Goal: Navigation & Orientation: Find specific page/section

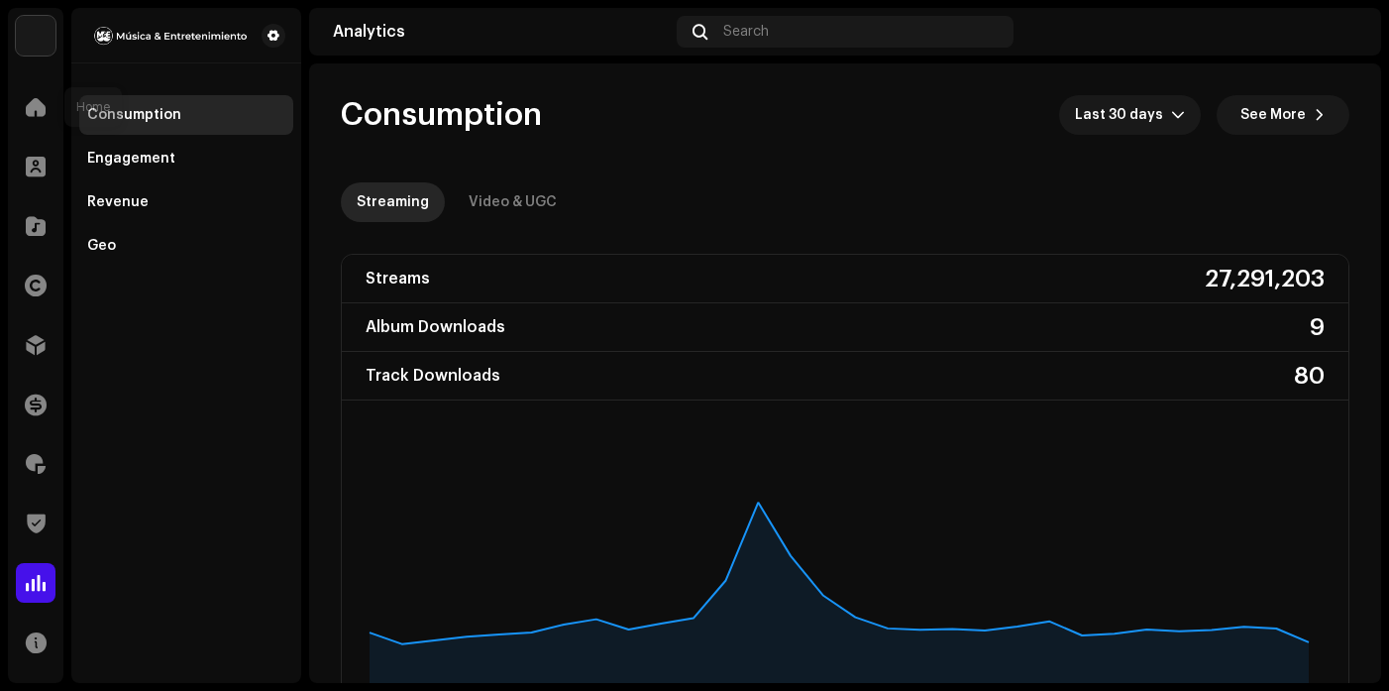
click at [28, 93] on div at bounding box center [36, 107] width 40 height 40
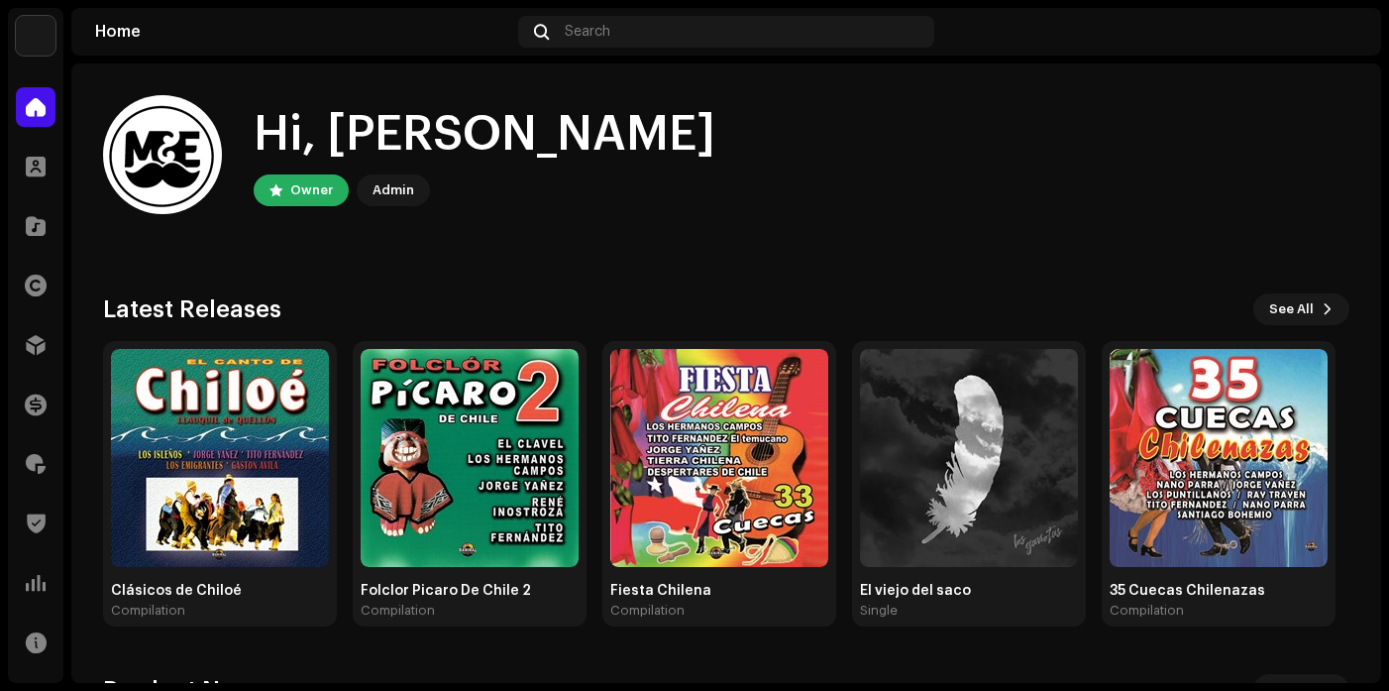
scroll to position [297, 0]
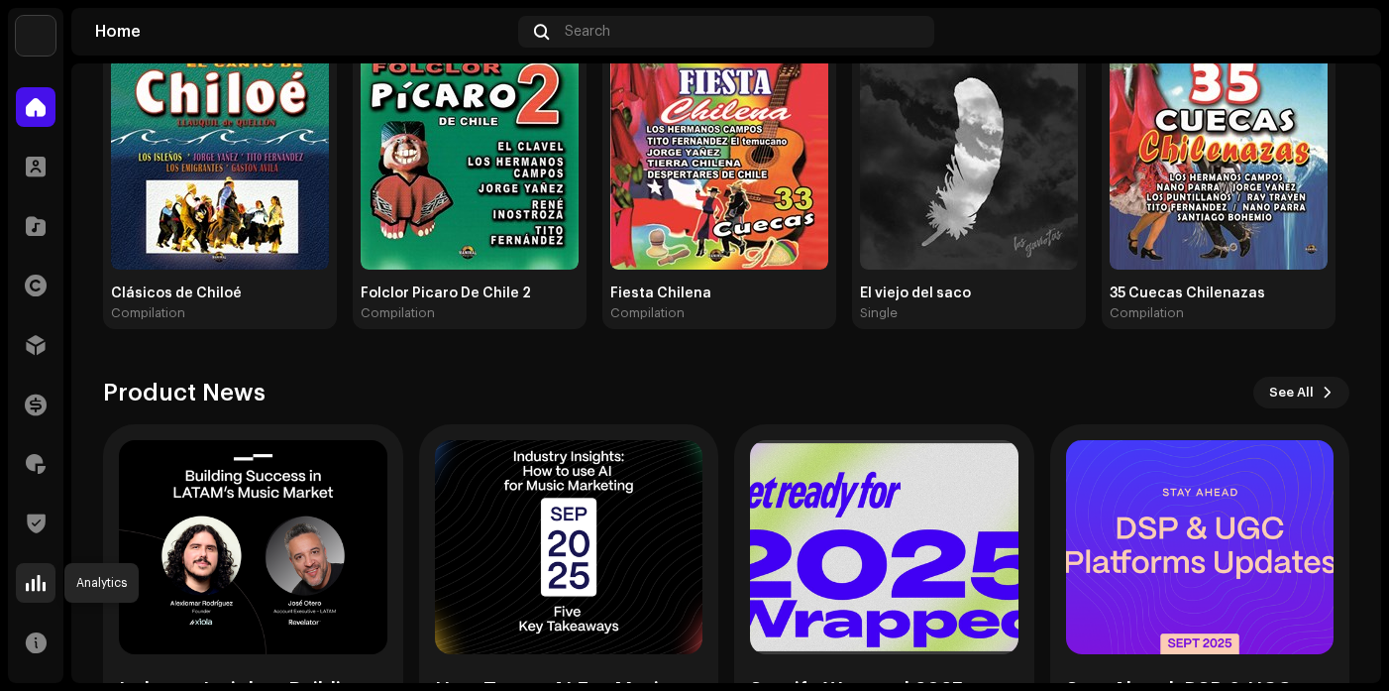
click at [29, 579] on span at bounding box center [36, 583] width 20 height 16
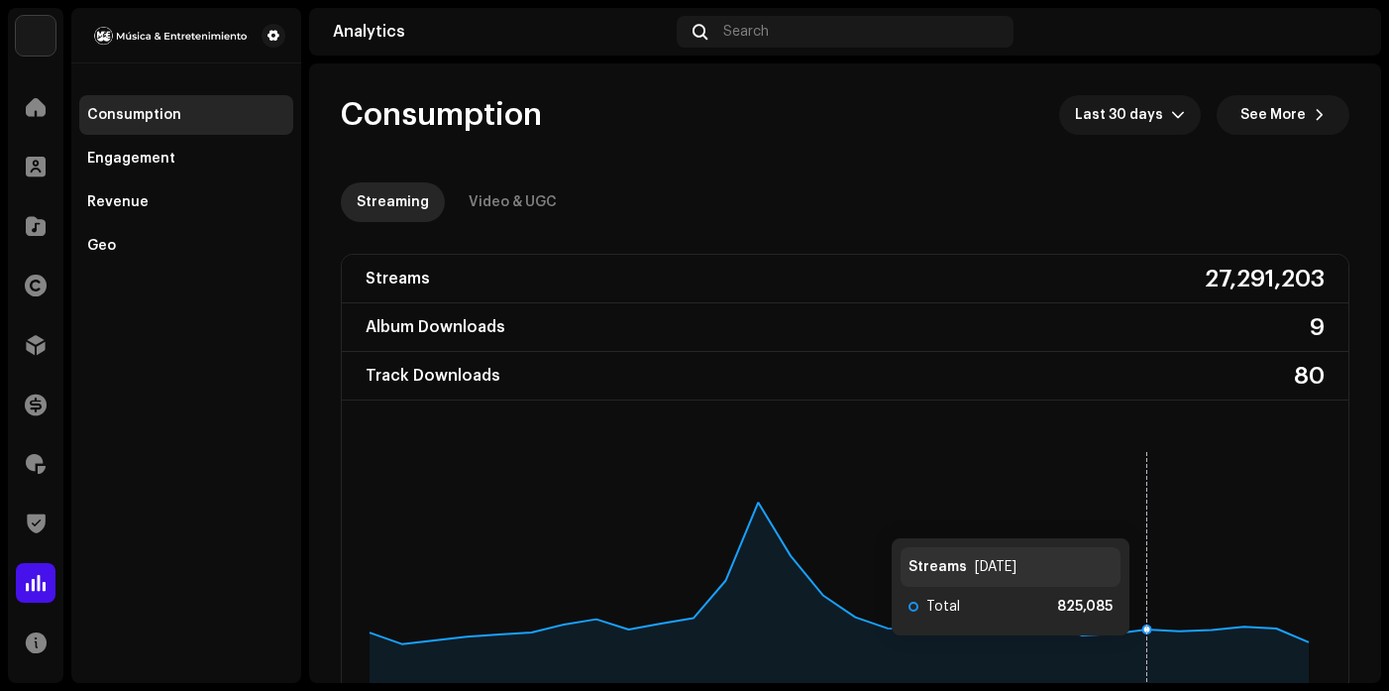
scroll to position [198, 0]
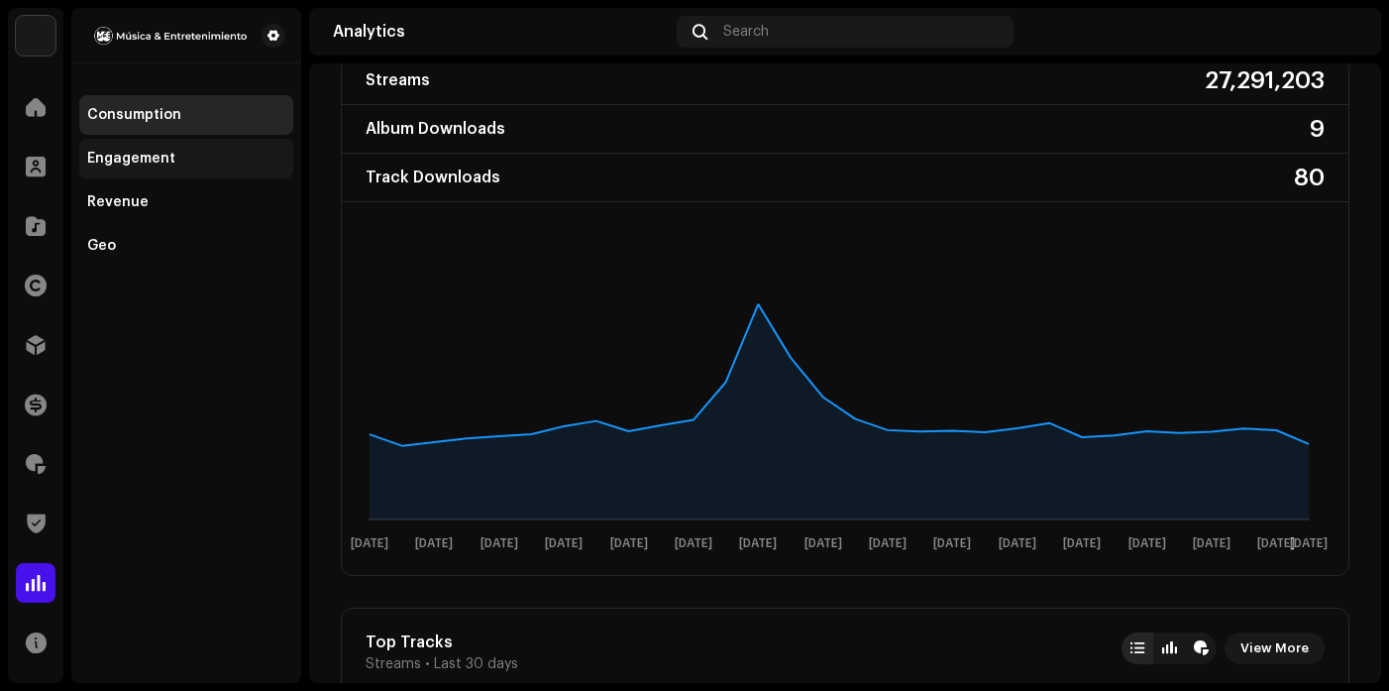
click at [154, 161] on div "Engagement" at bounding box center [131, 159] width 88 height 16
click at [150, 159] on div "Engagement" at bounding box center [131, 159] width 88 height 16
click at [45, 178] on div at bounding box center [36, 167] width 40 height 40
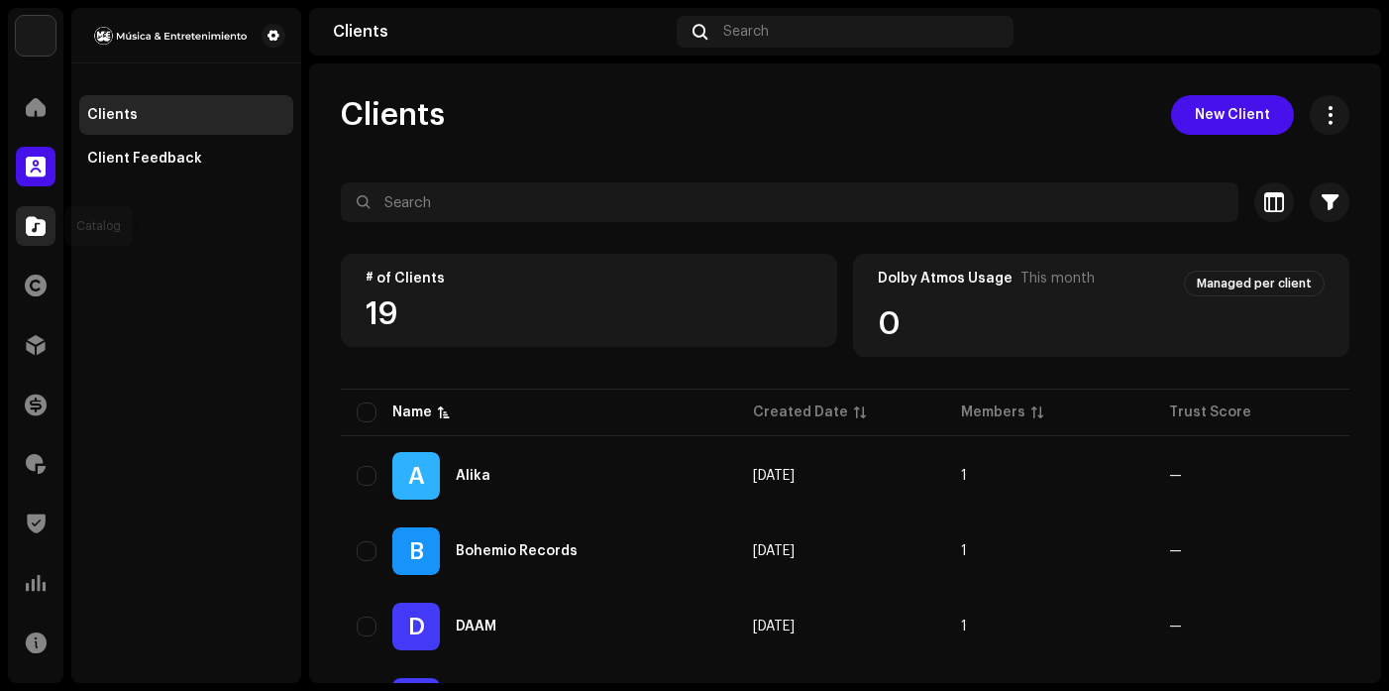
click at [38, 235] on div at bounding box center [36, 226] width 40 height 40
click at [25, 470] on div at bounding box center [36, 464] width 40 height 40
click at [36, 468] on span at bounding box center [36, 464] width 20 height 16
click at [30, 592] on div at bounding box center [36, 583] width 40 height 40
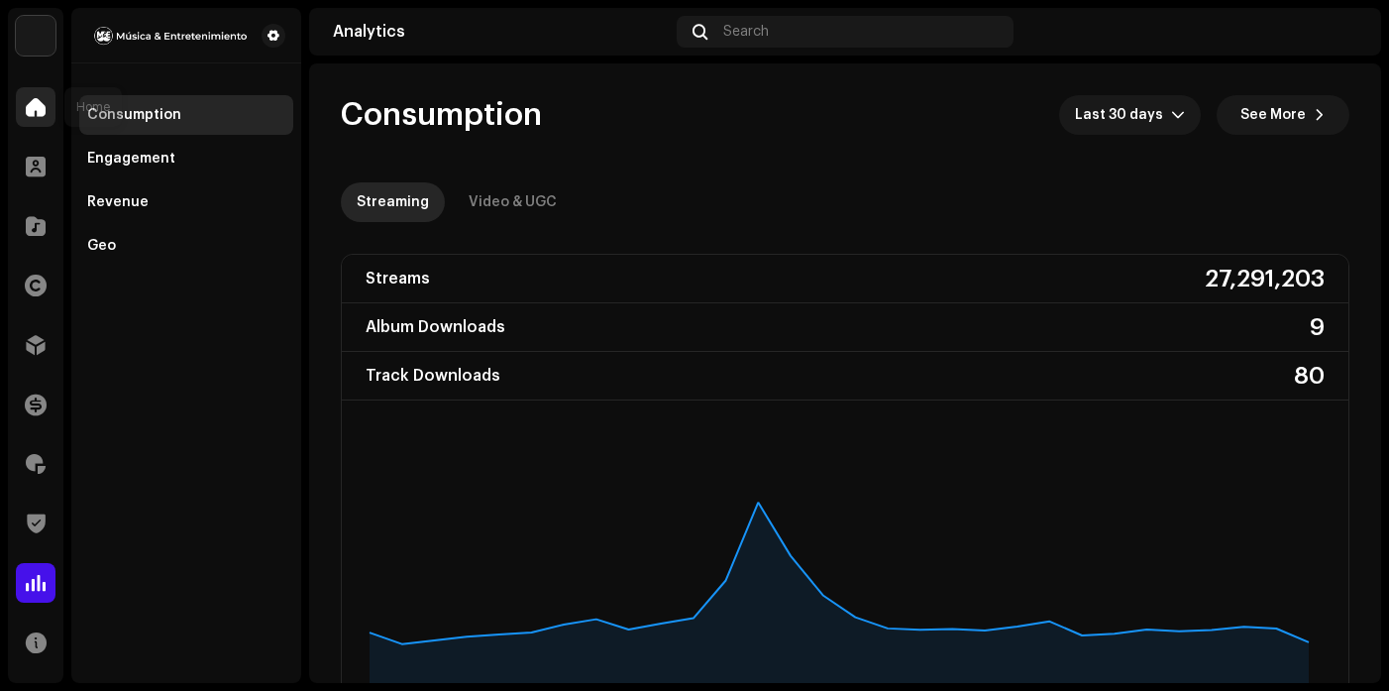
click at [44, 120] on div at bounding box center [36, 107] width 40 height 40
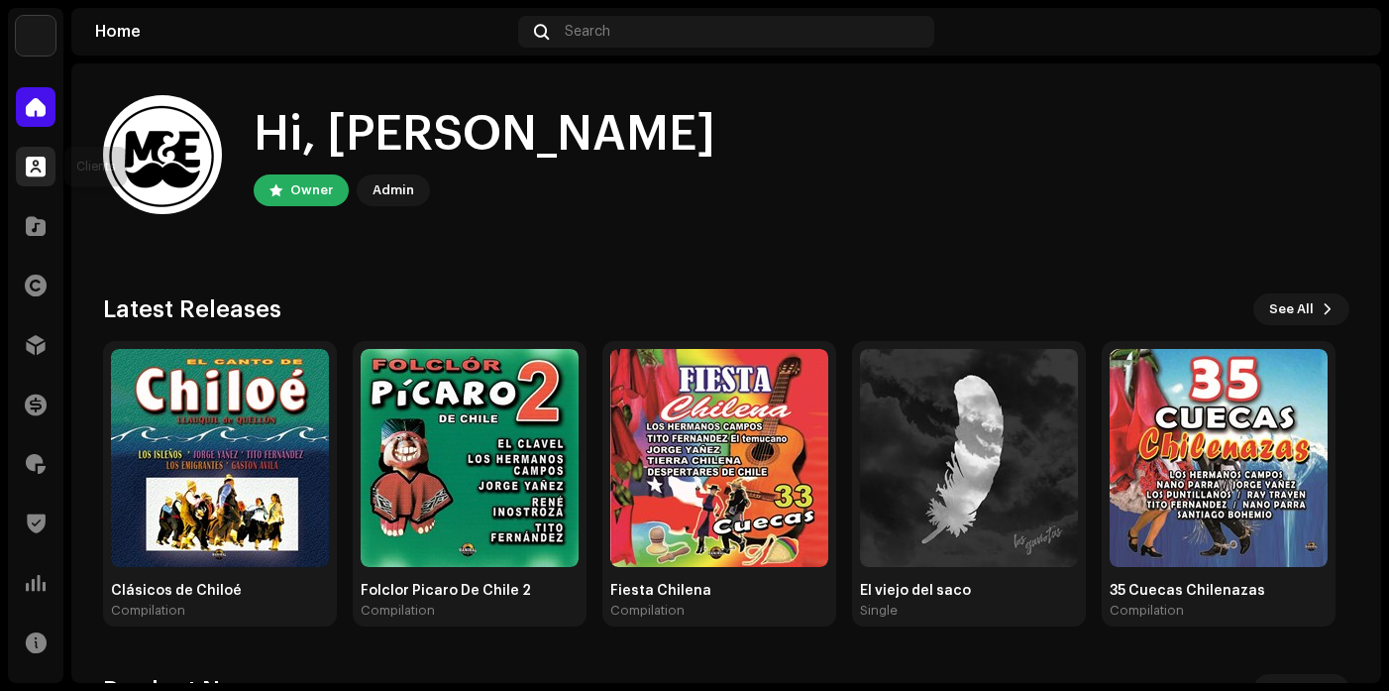
click at [30, 162] on span at bounding box center [36, 167] width 20 height 16
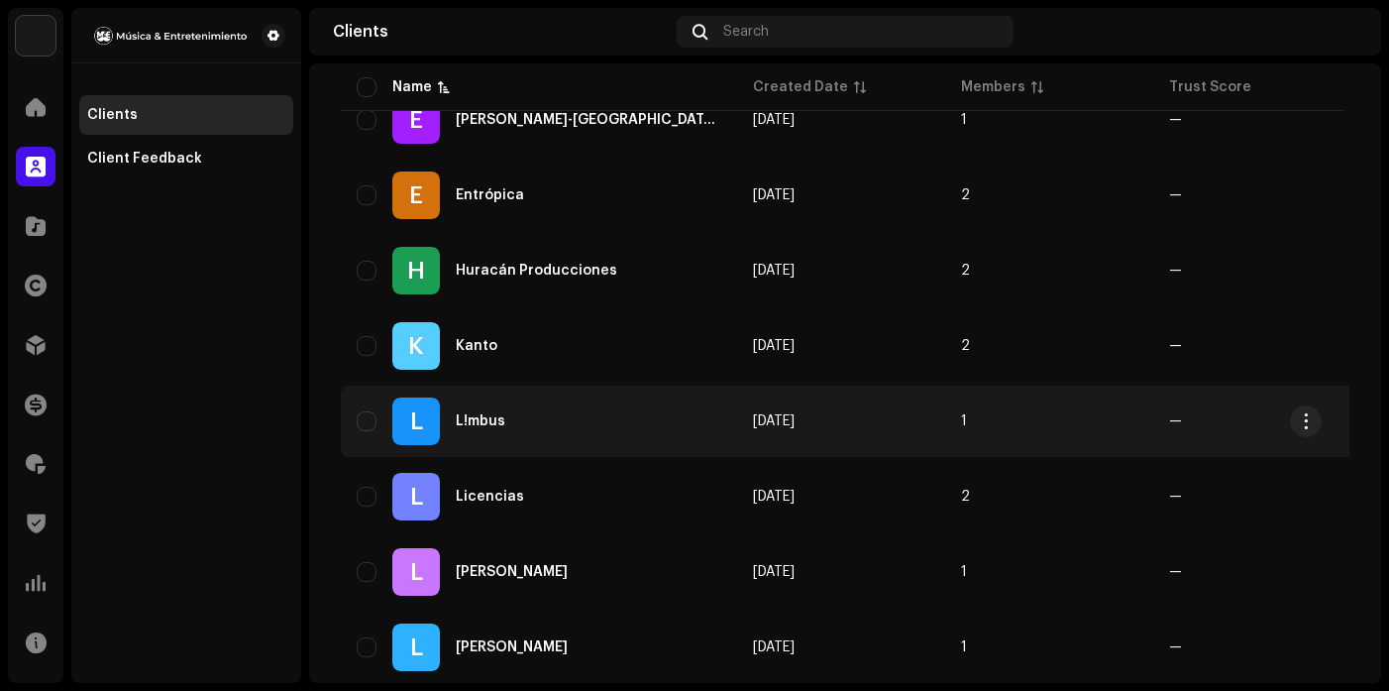
scroll to position [654, 0]
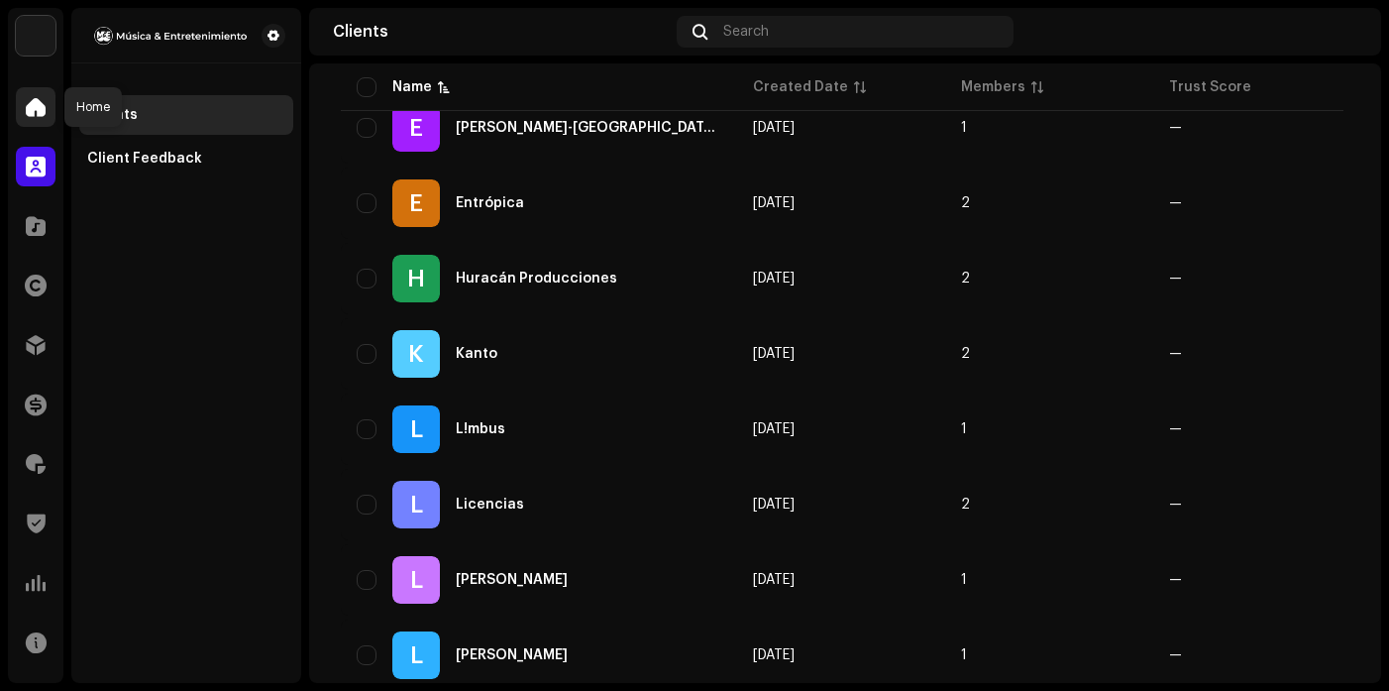
click at [31, 99] on span at bounding box center [36, 107] width 20 height 16
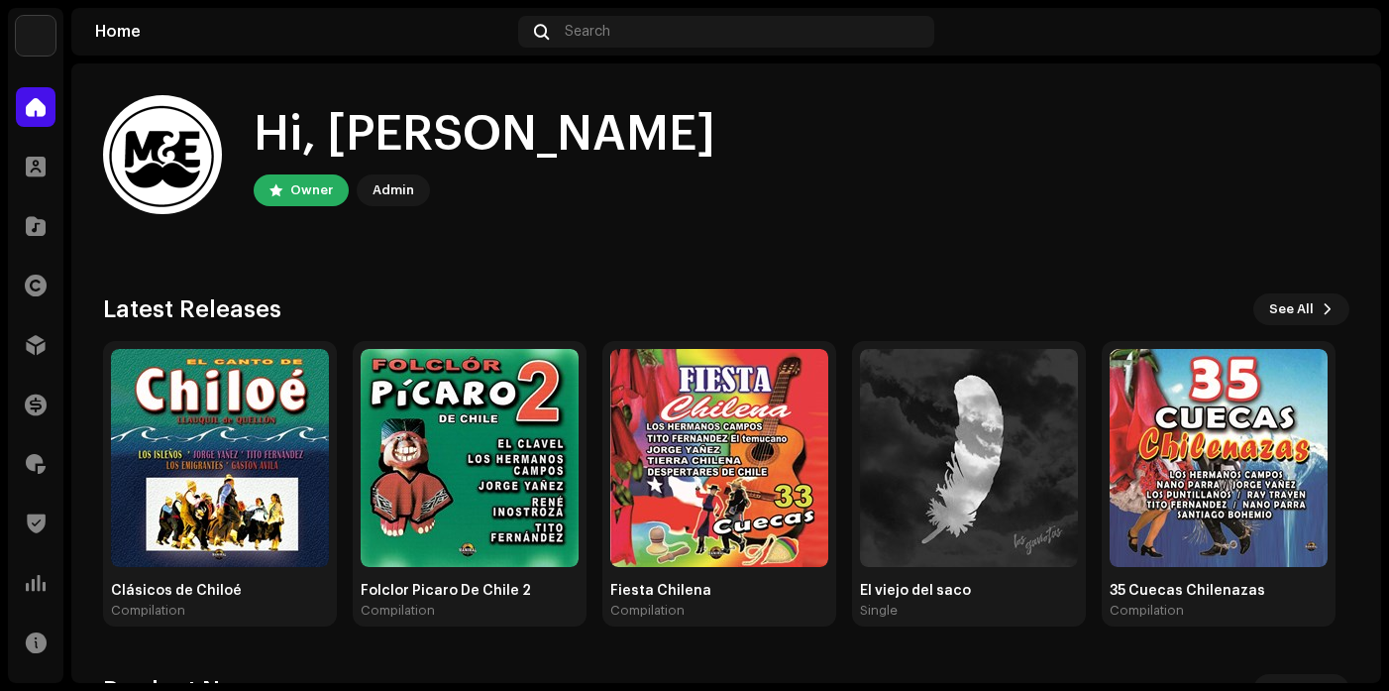
scroll to position [441, 0]
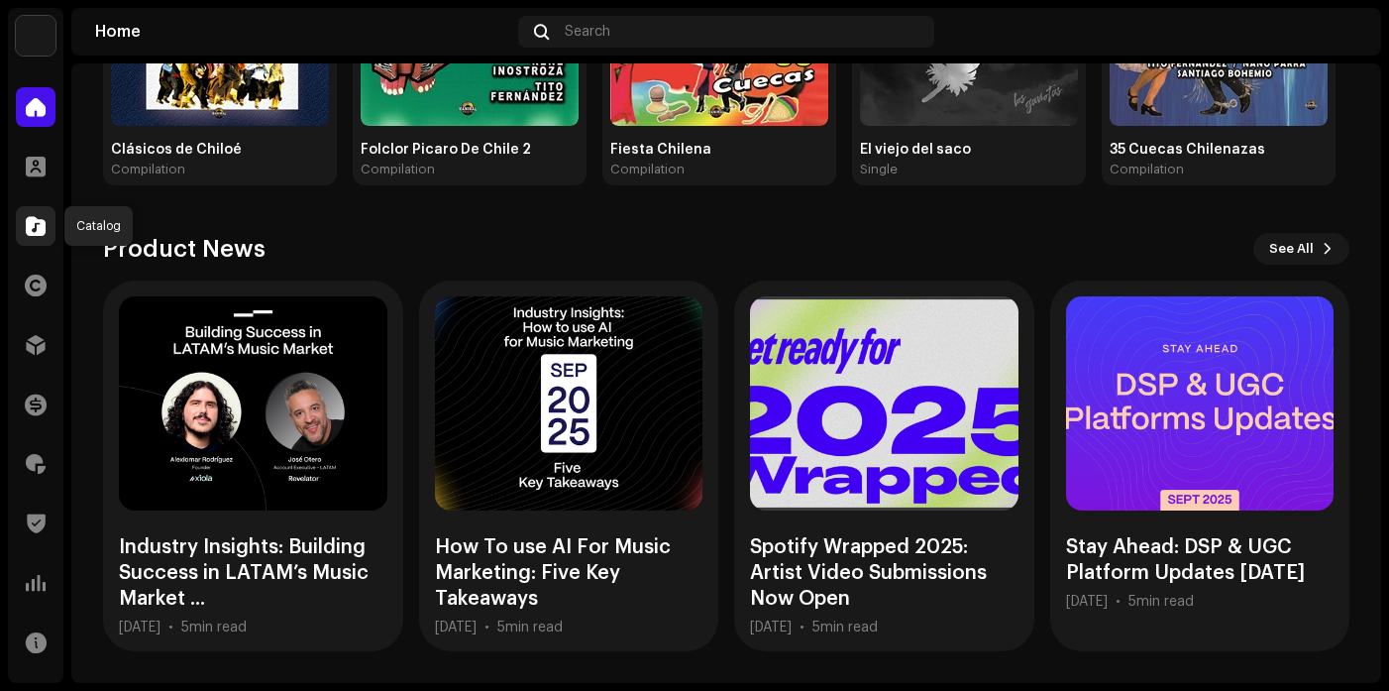
click at [38, 230] on span at bounding box center [36, 226] width 20 height 16
click at [40, 236] on div at bounding box center [36, 226] width 40 height 40
click at [32, 31] on img at bounding box center [36, 36] width 40 height 40
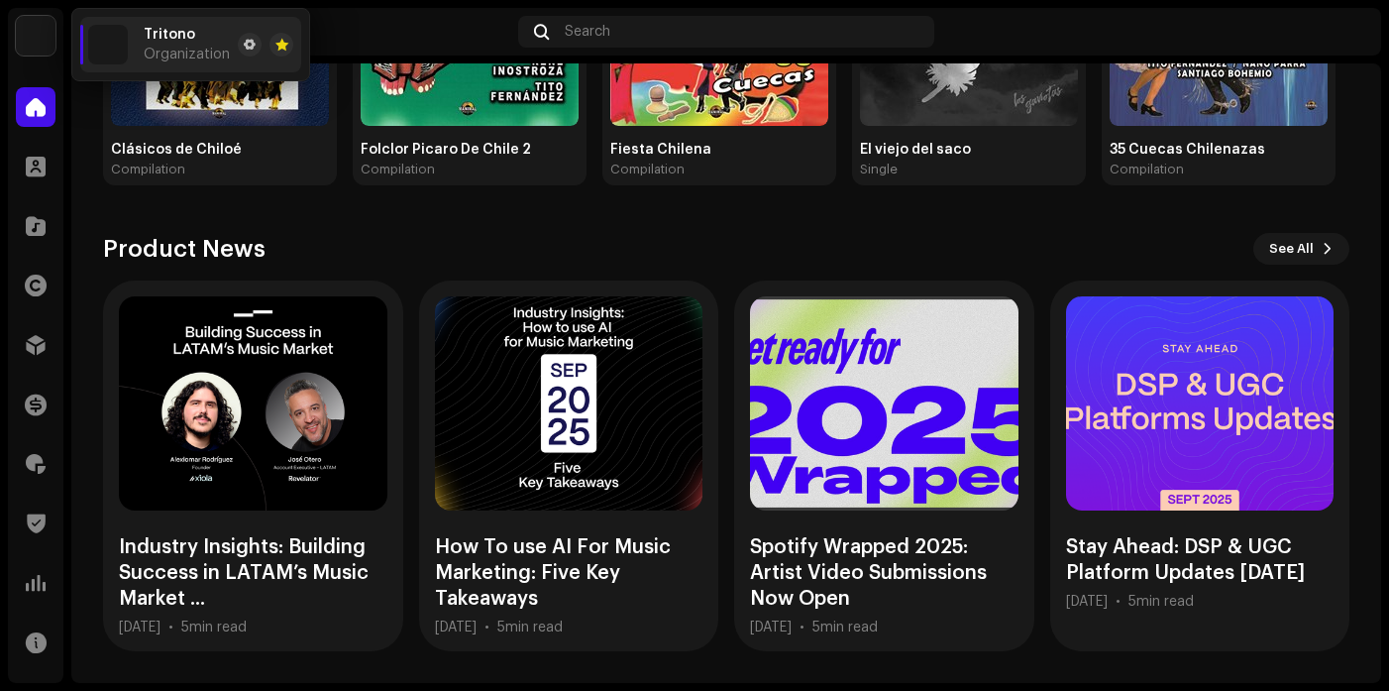
click at [167, 34] on span "Tritono" at bounding box center [170, 35] width 52 height 16
click at [251, 47] on span at bounding box center [250, 45] width 12 height 16
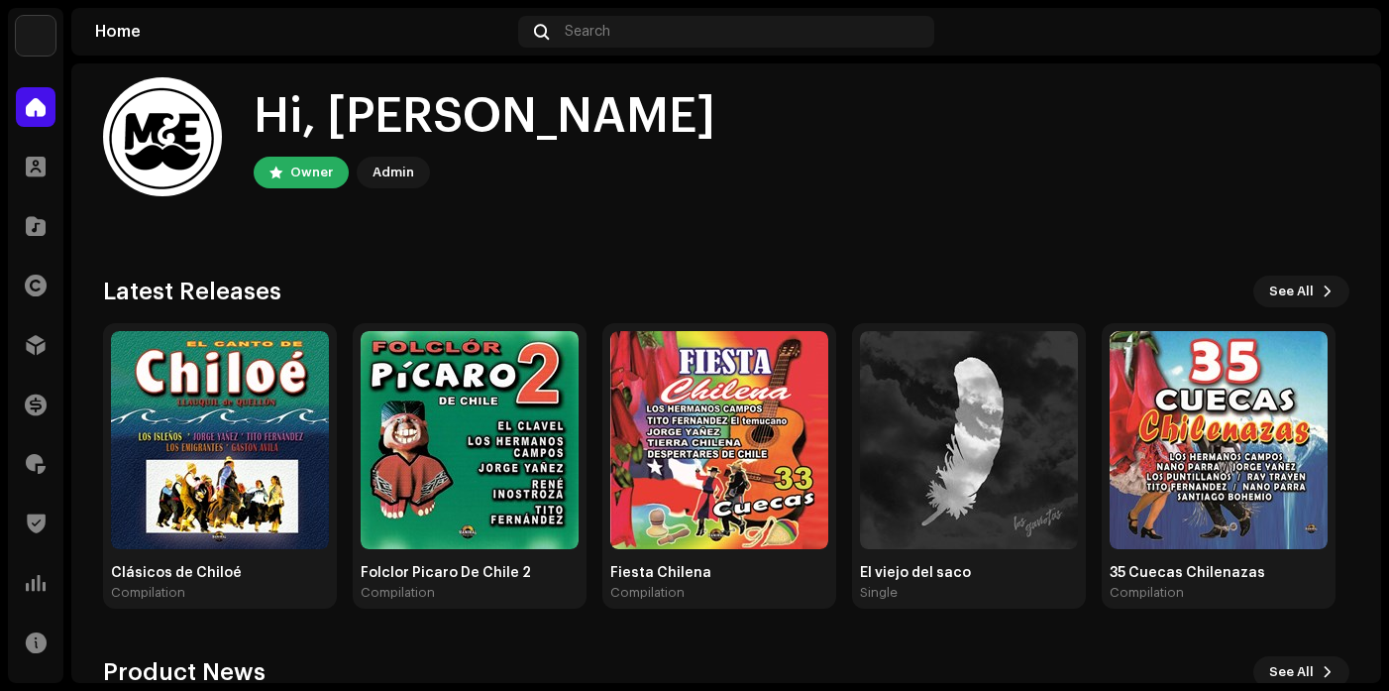
scroll to position [0, 0]
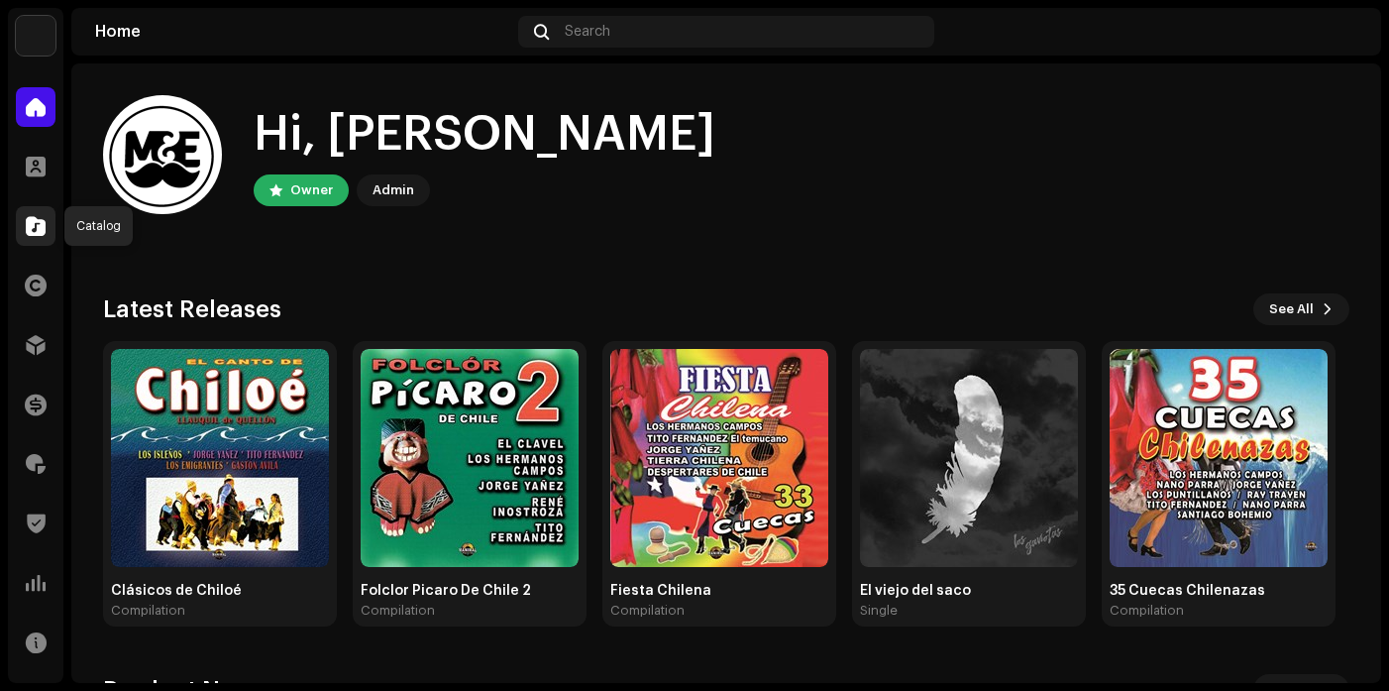
click at [40, 219] on span at bounding box center [36, 226] width 20 height 16
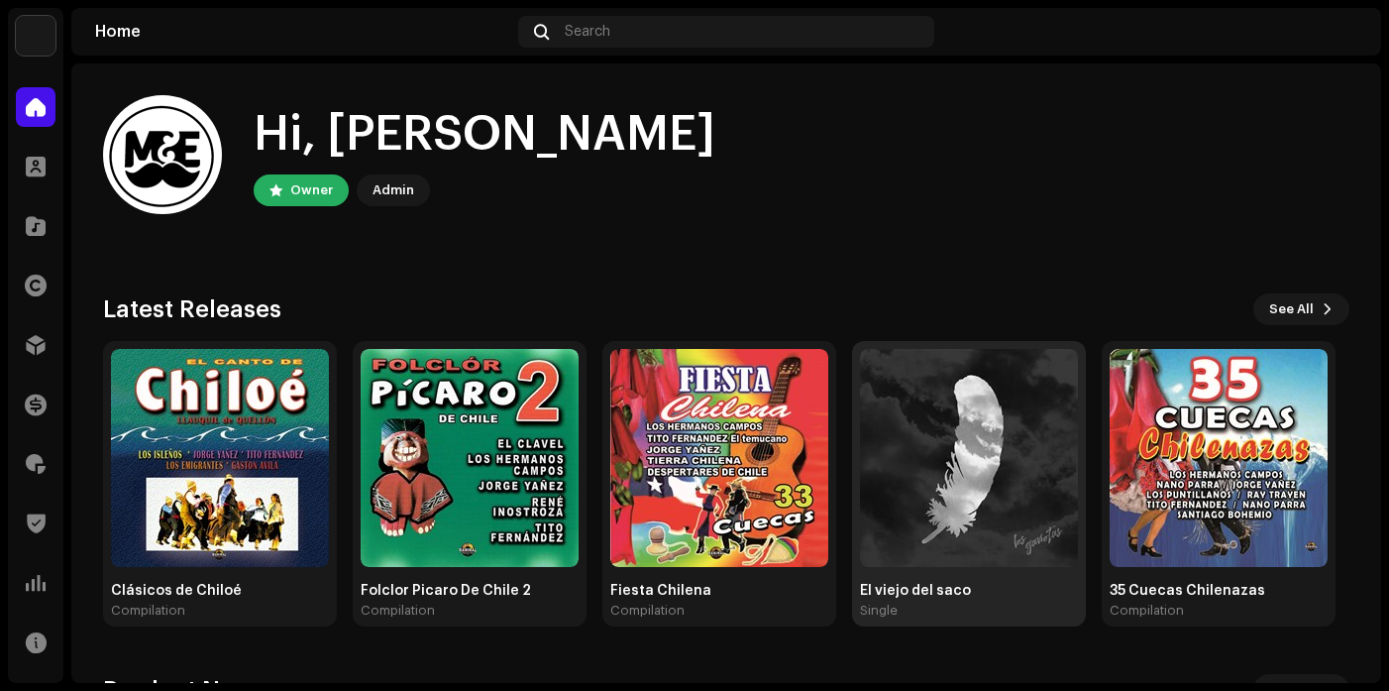
scroll to position [441, 0]
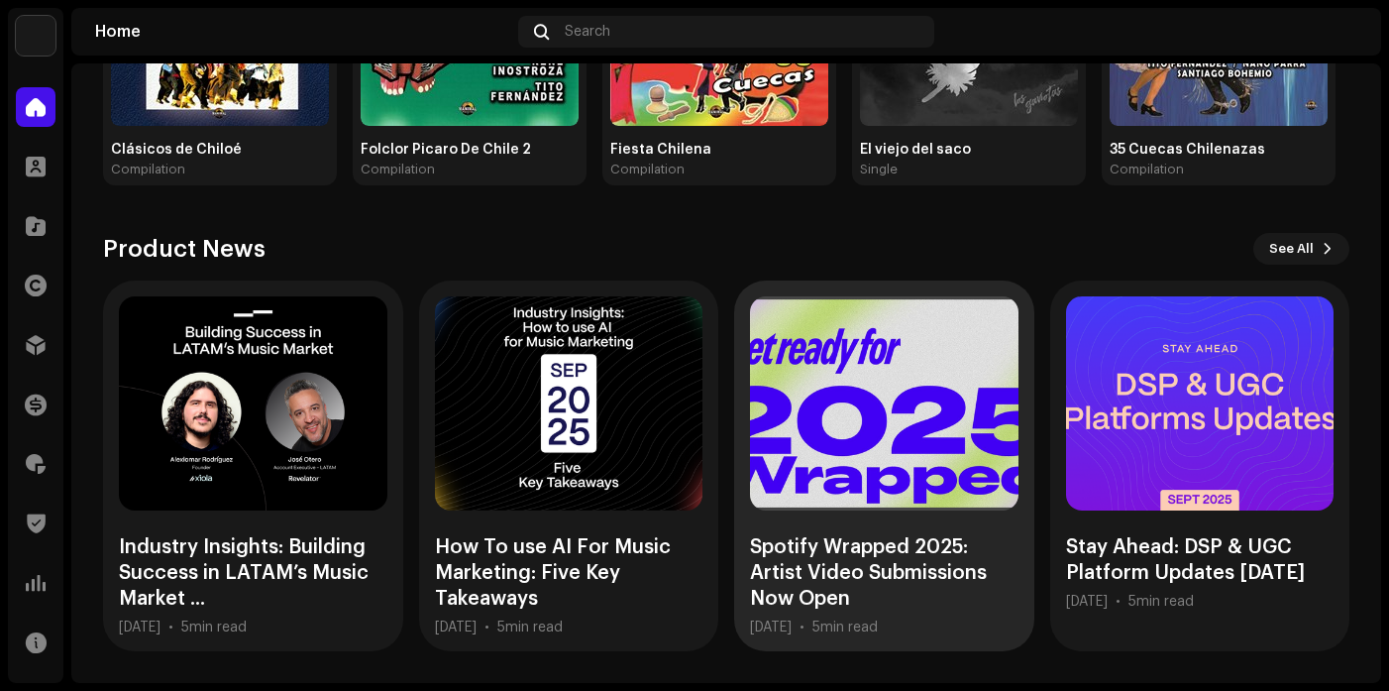
click at [889, 457] on div at bounding box center [884, 403] width 268 height 214
click at [928, 596] on div "Spotify Wrapped 2025: Artist Video Submissions Now Open" at bounding box center [884, 572] width 268 height 77
click at [901, 559] on div "Spotify Wrapped 2025: Artist Video Submissions Now Open" at bounding box center [884, 572] width 268 height 77
